Goal: Task Accomplishment & Management: Manage account settings

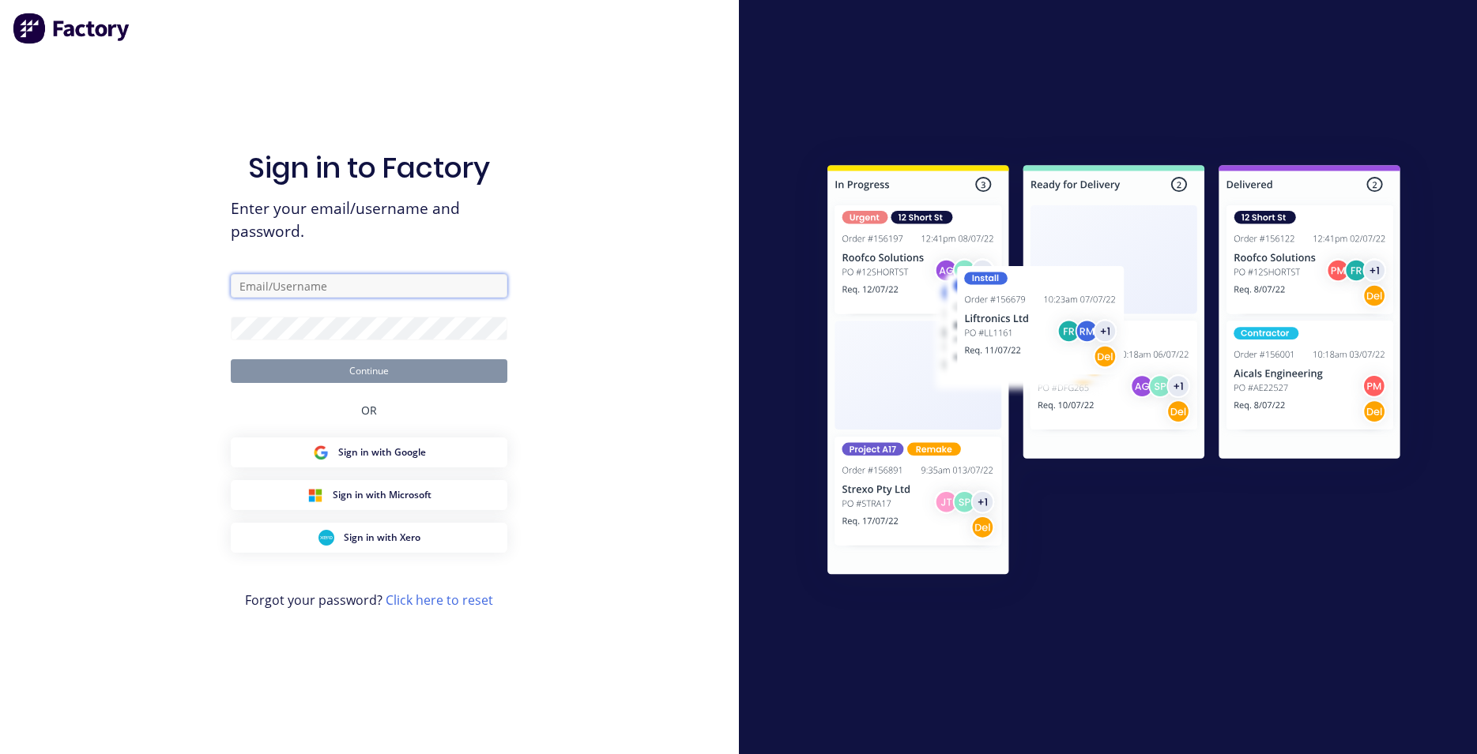
click at [322, 288] on input "text" at bounding box center [369, 286] width 277 height 24
click at [630, 134] on div "Sign in to Factory Enter your email/username and password. Continue OR Sign in …" at bounding box center [369, 377] width 739 height 754
click at [335, 281] on input "text" at bounding box center [369, 286] width 277 height 24
click at [650, 252] on div "Sign in to Factory Enter your email/username and password. [PERSON_NAME][EMAIL_…" at bounding box center [369, 377] width 739 height 754
drag, startPoint x: 281, startPoint y: 284, endPoint x: 210, endPoint y: 294, distance: 71.8
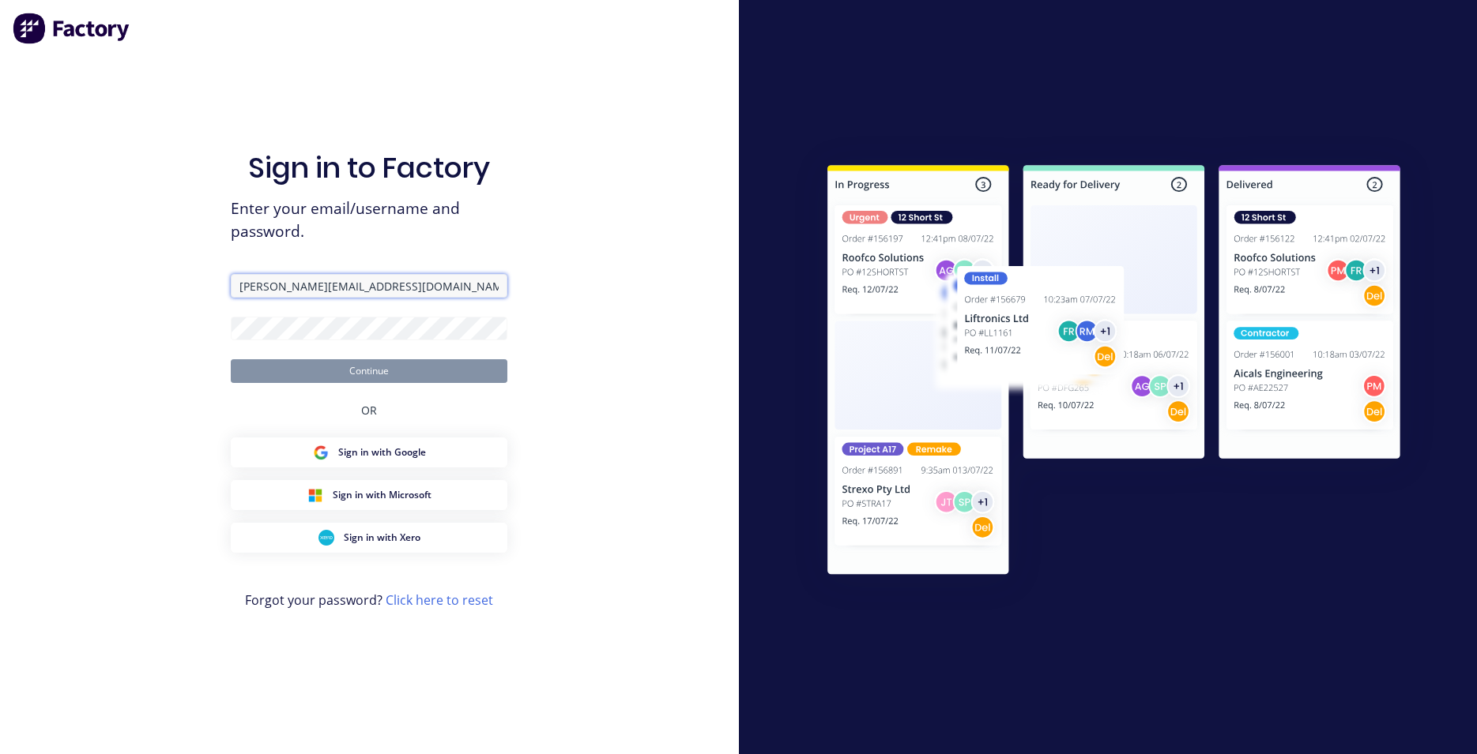
click at [231, 294] on input "[PERSON_NAME][EMAIL_ADDRESS][DOMAIN_NAME]" at bounding box center [369, 286] width 277 height 24
click at [245, 283] on input "[EMAIL_ADDRESS][DOMAIN_NAME]" at bounding box center [369, 286] width 277 height 24
type input "[EMAIL_ADDRESS][DOMAIN_NAME]"
click at [624, 266] on div "Sign in to Factory Enter your email/username and password. [EMAIL_ADDRESS][DOMA…" at bounding box center [369, 377] width 739 height 754
click at [368, 371] on button "Continue" at bounding box center [369, 371] width 277 height 24
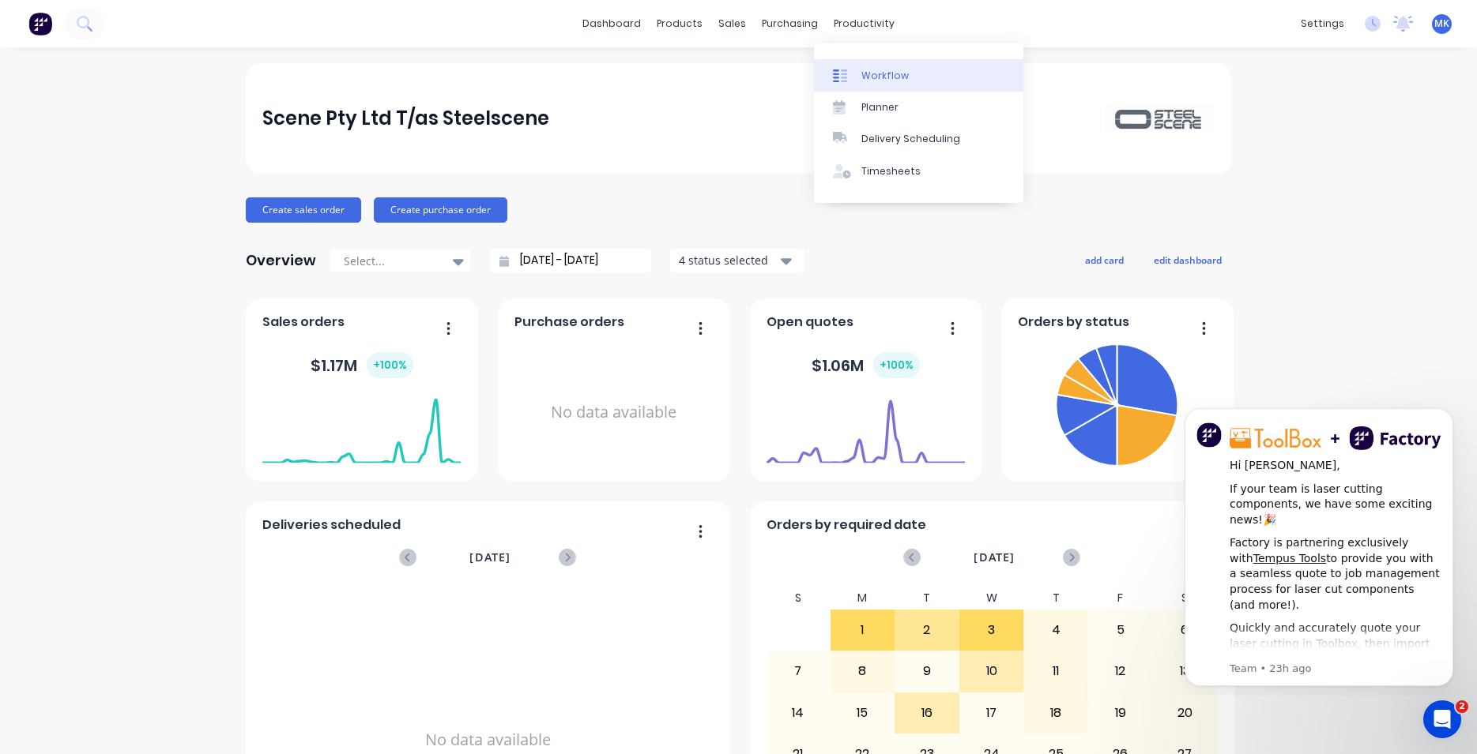
click at [884, 75] on div "Workflow" at bounding box center [884, 76] width 47 height 14
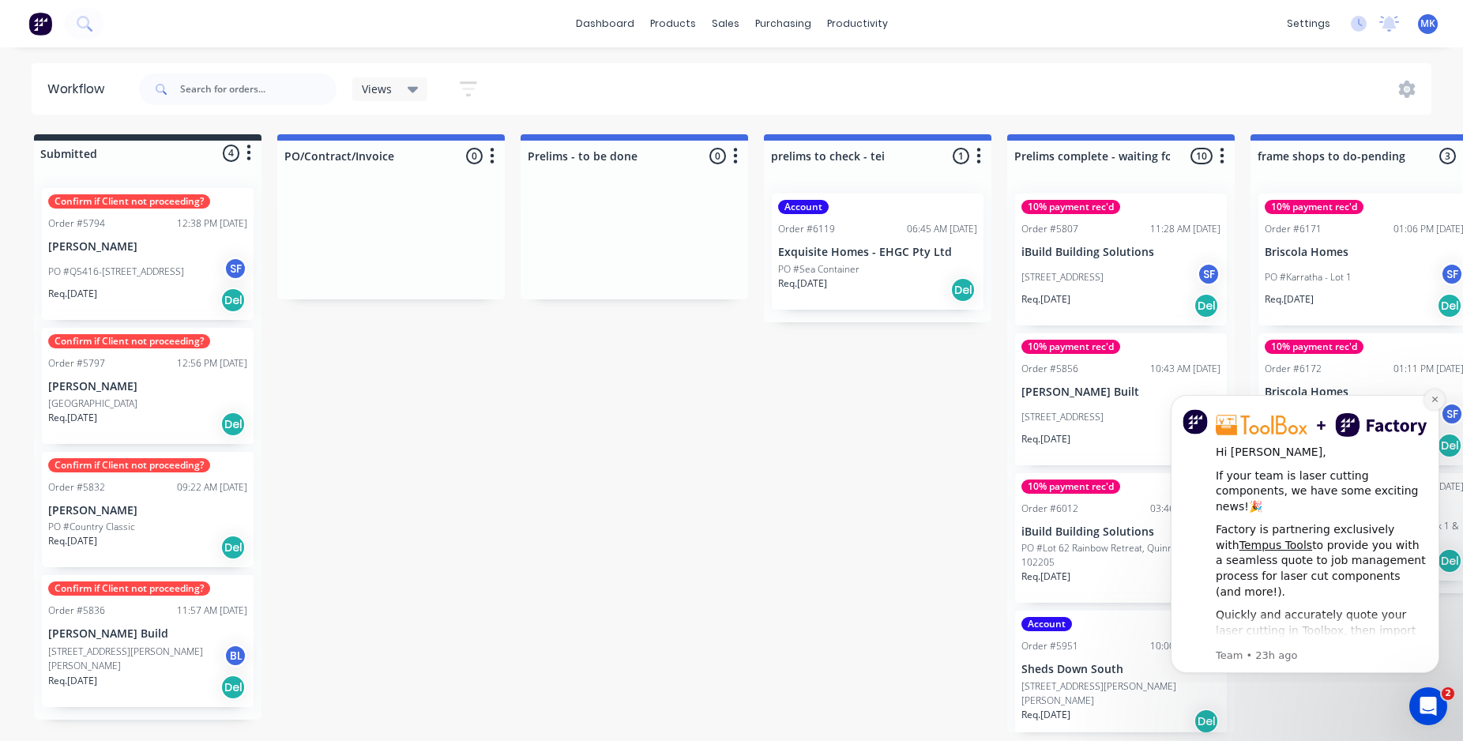
click at [1434, 400] on icon "Dismiss notification" at bounding box center [1435, 399] width 9 height 9
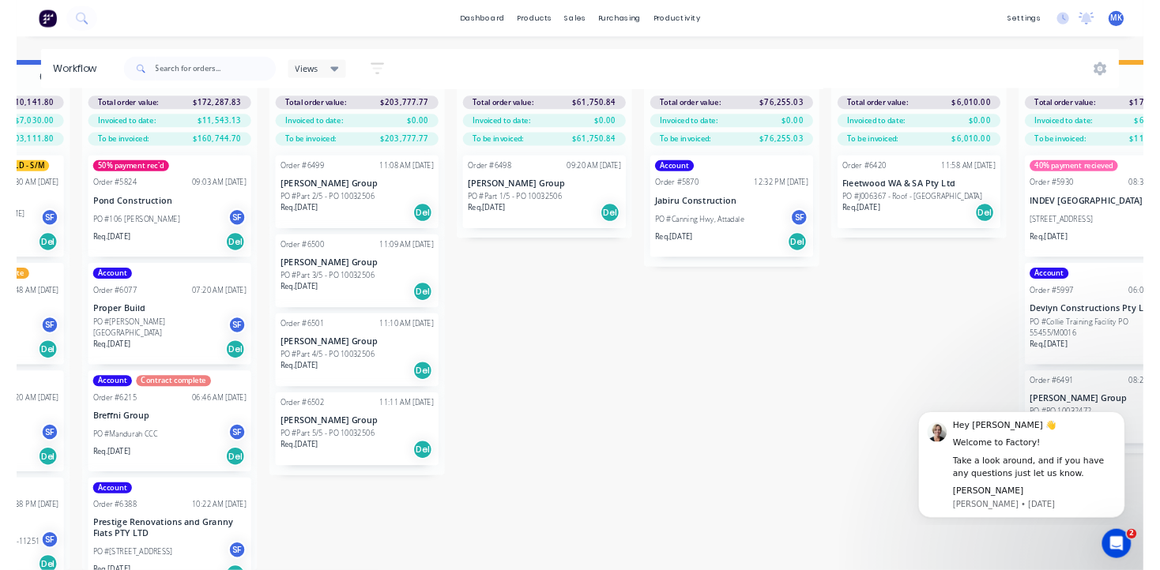
scroll to position [69, 2139]
